Goal: Task Accomplishment & Management: Manage account settings

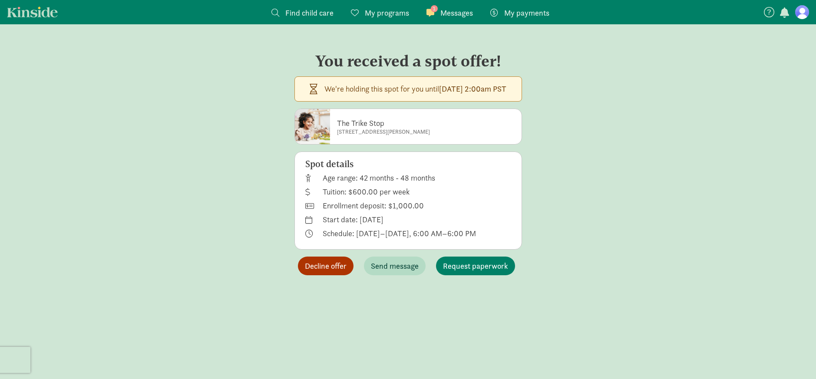
click at [337, 267] on span "Decline offer" at bounding box center [326, 266] width 42 height 12
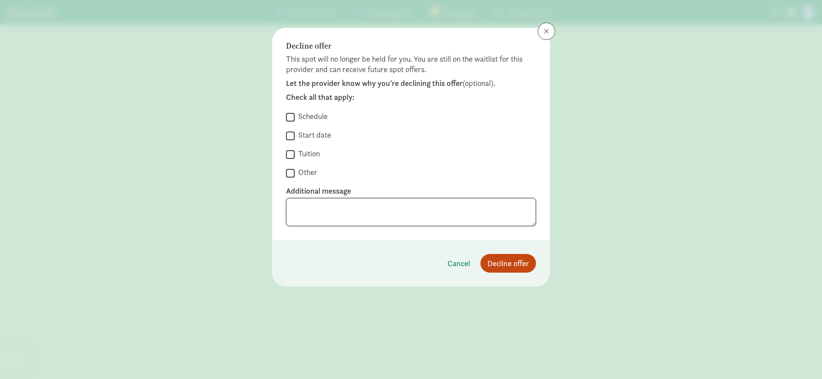
click at [326, 204] on textarea at bounding box center [411, 212] width 250 height 28
click at [310, 168] on label "Other" at bounding box center [306, 172] width 23 height 10
click at [295, 168] on input "Other" at bounding box center [290, 173] width 9 height 12
checkbox input "true"
click at [316, 203] on textarea at bounding box center [411, 212] width 250 height 28
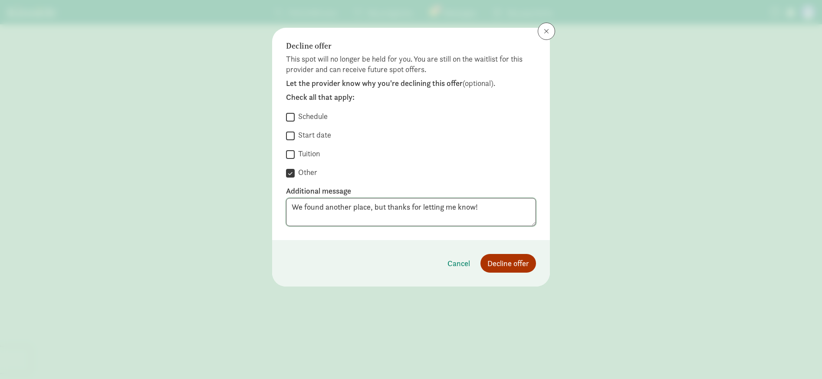
type textarea "We found another place, but thanks for letting me know!"
click at [504, 266] on span "Decline offer" at bounding box center [508, 263] width 42 height 12
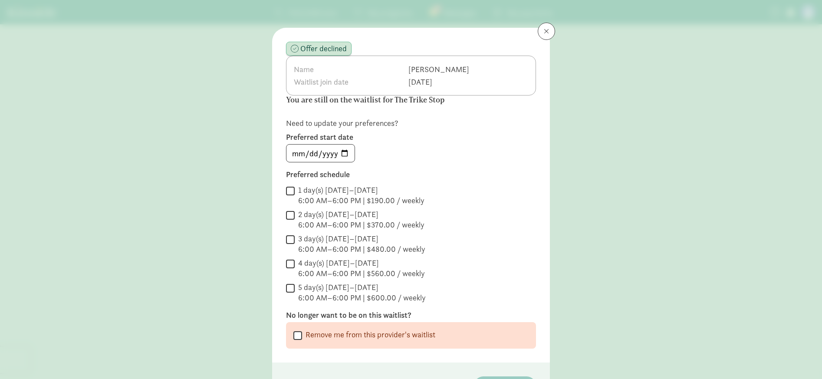
click at [316, 335] on label "Remove me from this provider's waitlist" at bounding box center [368, 334] width 133 height 10
click at [302, 335] on input "Remove me from this provider's waitlist" at bounding box center [297, 335] width 9 height 12
checkbox input "true"
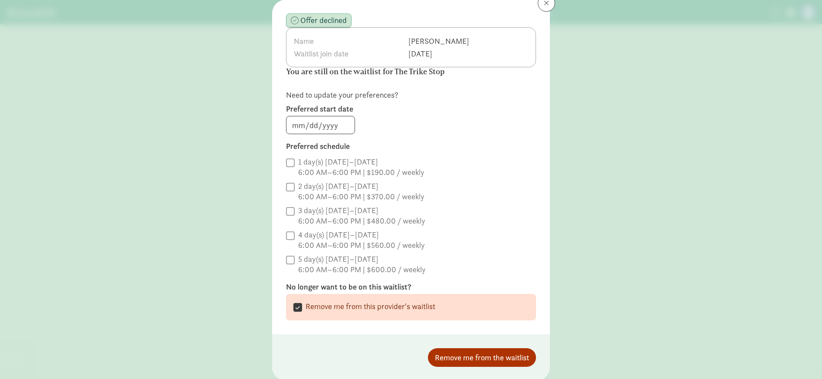
scroll to position [58, 0]
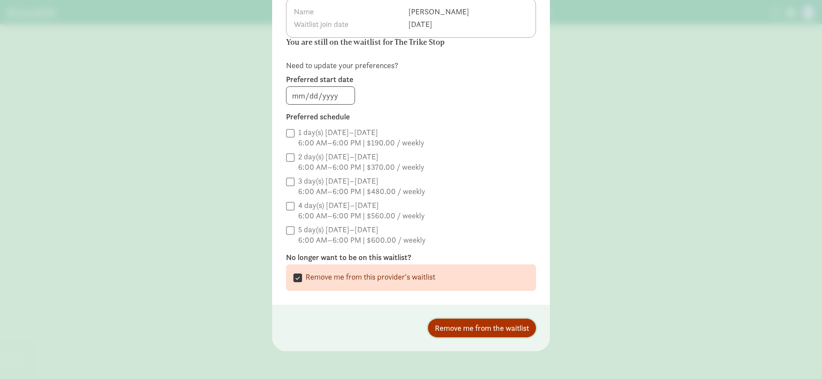
click at [491, 331] on span "Remove me from the waitlist" at bounding box center [482, 328] width 94 height 12
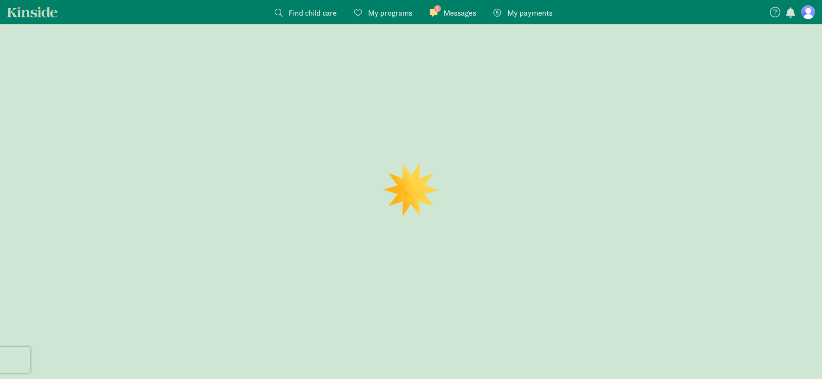
click at [462, 326] on div at bounding box center [411, 201] width 822 height 355
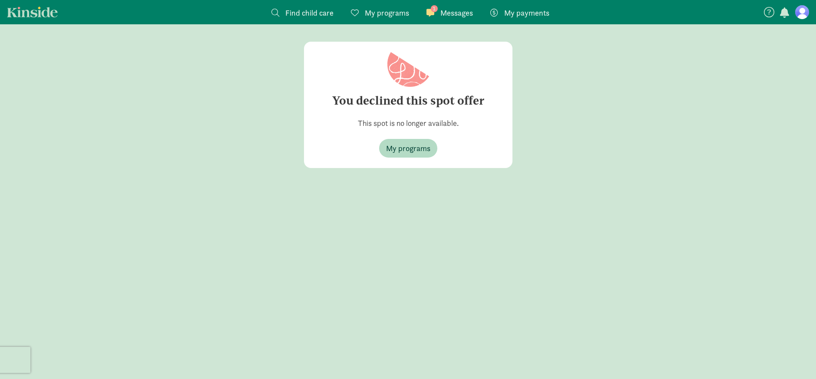
click at [441, 9] on span "Messages" at bounding box center [456, 13] width 33 height 12
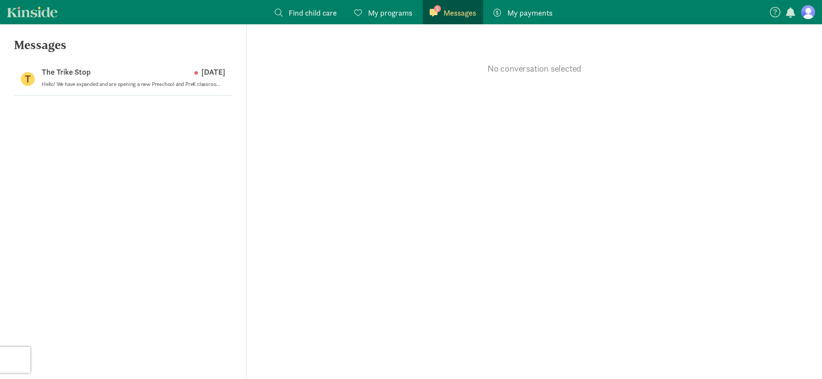
drag, startPoint x: 162, startPoint y: 72, endPoint x: 229, endPoint y: 98, distance: 71.9
click at [162, 72] on div "The Trike Stop [DATE]" at bounding box center [134, 74] width 184 height 14
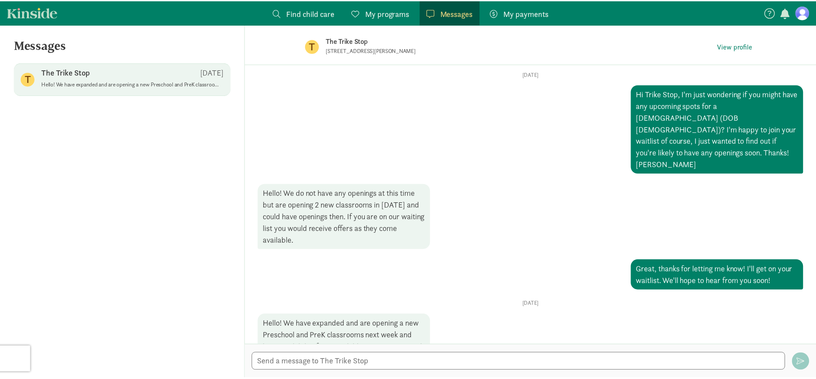
scroll to position [32, 0]
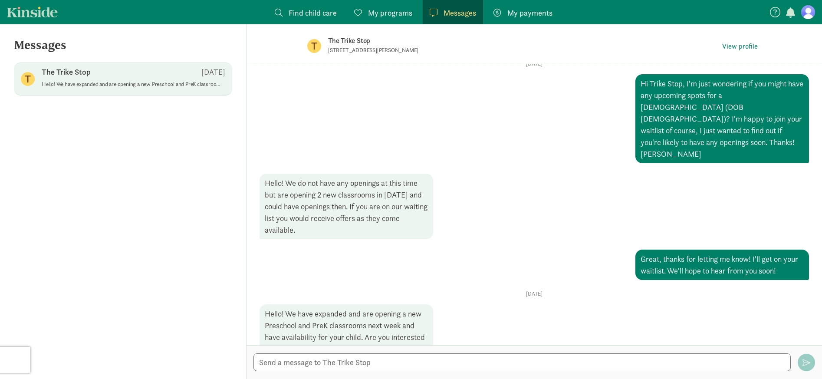
click at [299, 11] on span "Find child care" at bounding box center [313, 13] width 48 height 12
